Goal: Book appointment/travel/reservation

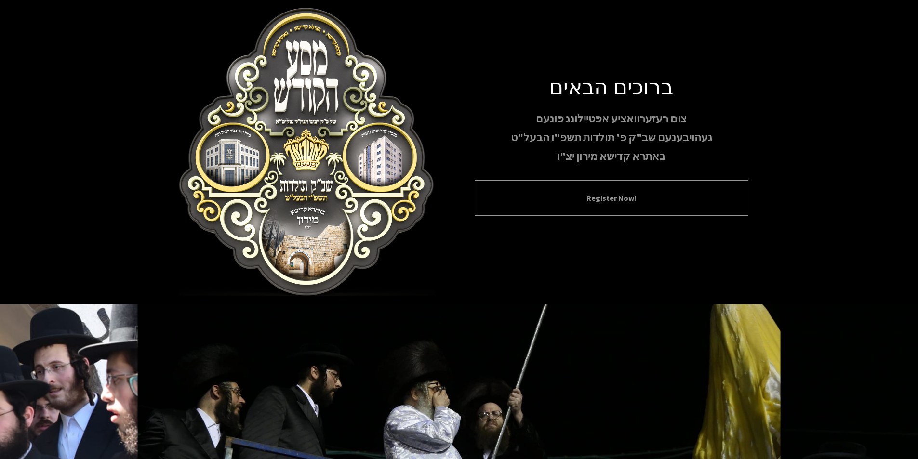
click at [634, 194] on button "Register Now!" at bounding box center [612, 198] width 250 height 12
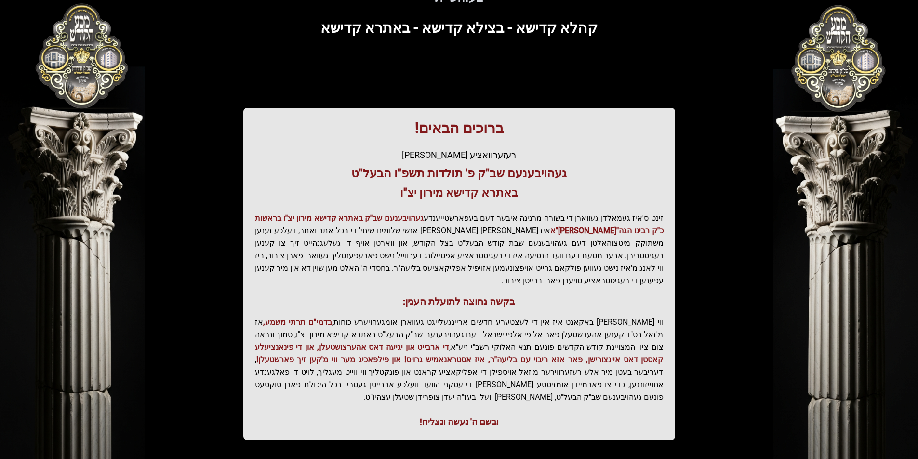
scroll to position [99, 0]
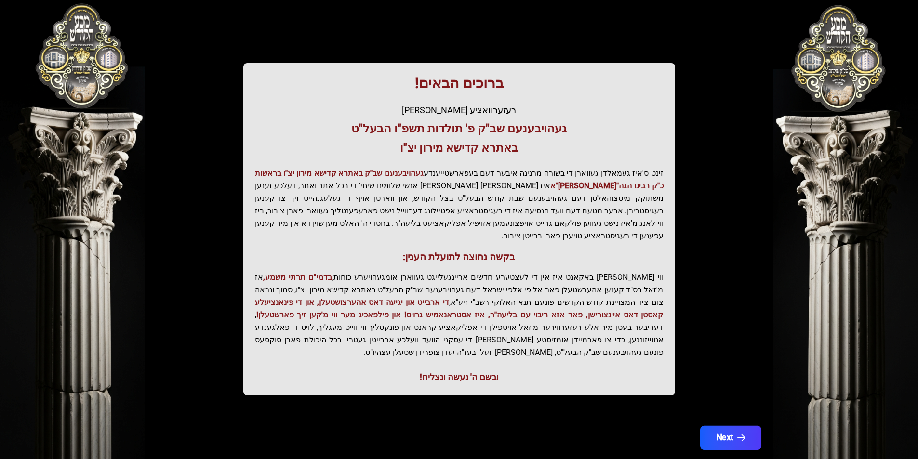
click at [740, 426] on button "Next" at bounding box center [730, 438] width 61 height 24
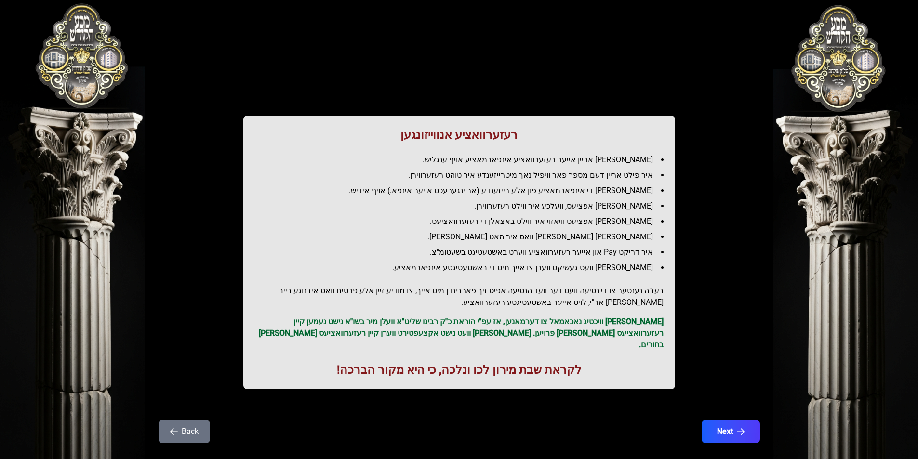
click at [182, 423] on button "Back" at bounding box center [185, 431] width 52 height 23
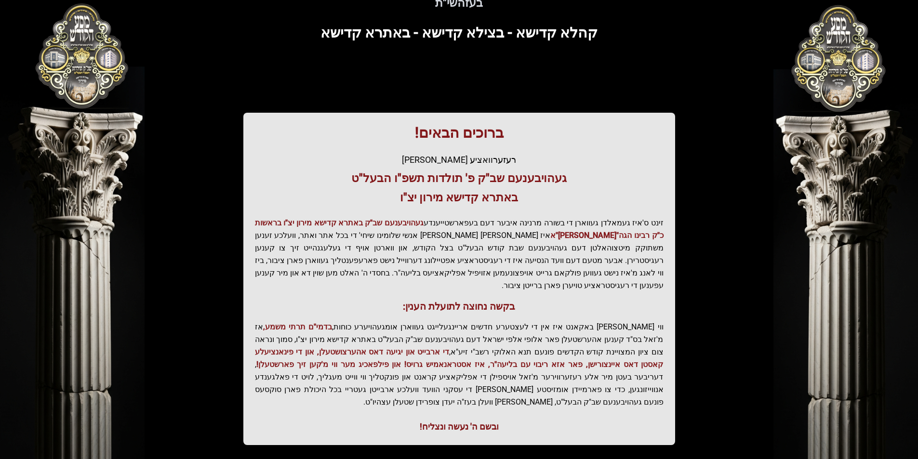
scroll to position [96, 0]
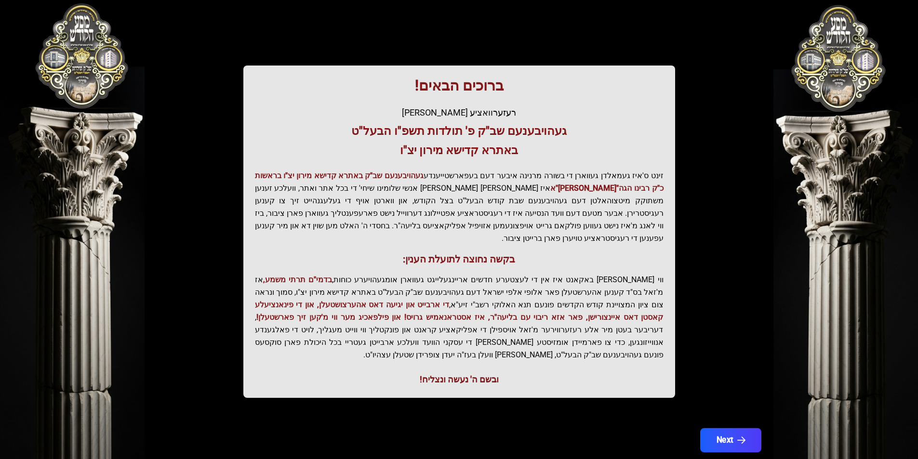
click at [731, 429] on button "Next" at bounding box center [730, 441] width 61 height 24
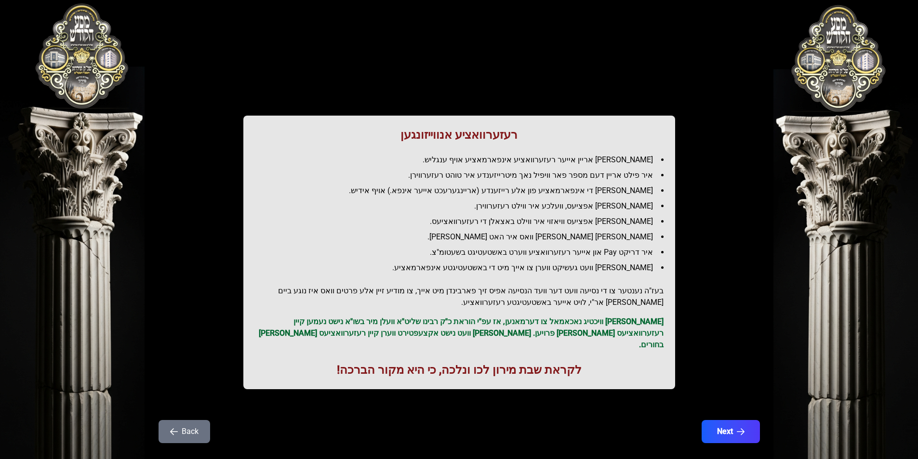
click at [731, 420] on button "Next" at bounding box center [731, 431] width 58 height 23
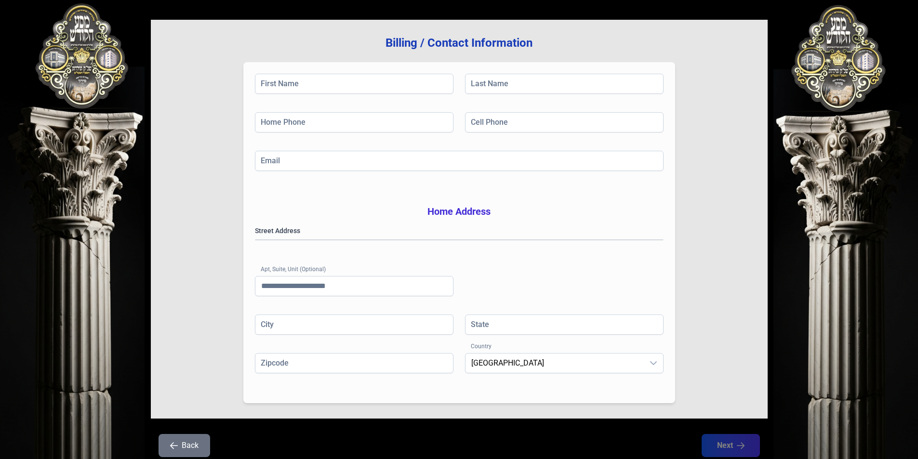
scroll to position [137, 0]
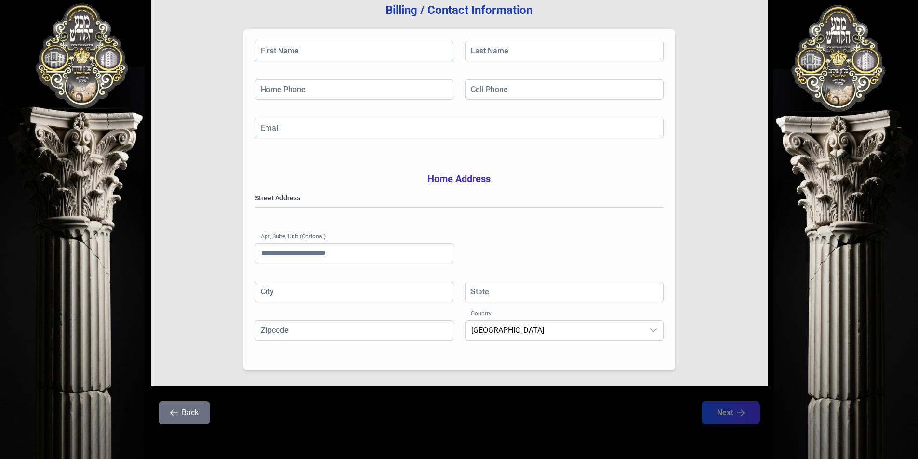
click at [193, 416] on button "Back" at bounding box center [185, 413] width 52 height 23
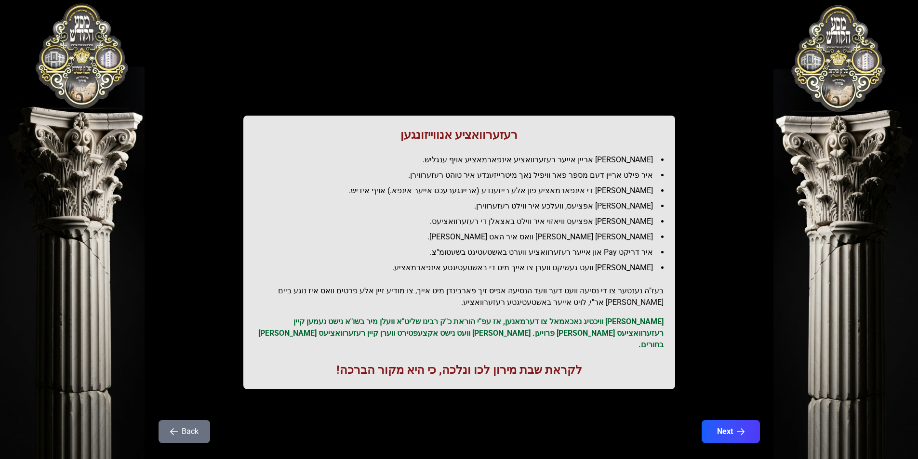
click at [192, 420] on button "Back" at bounding box center [185, 431] width 52 height 23
